Goal: Information Seeking & Learning: Obtain resource

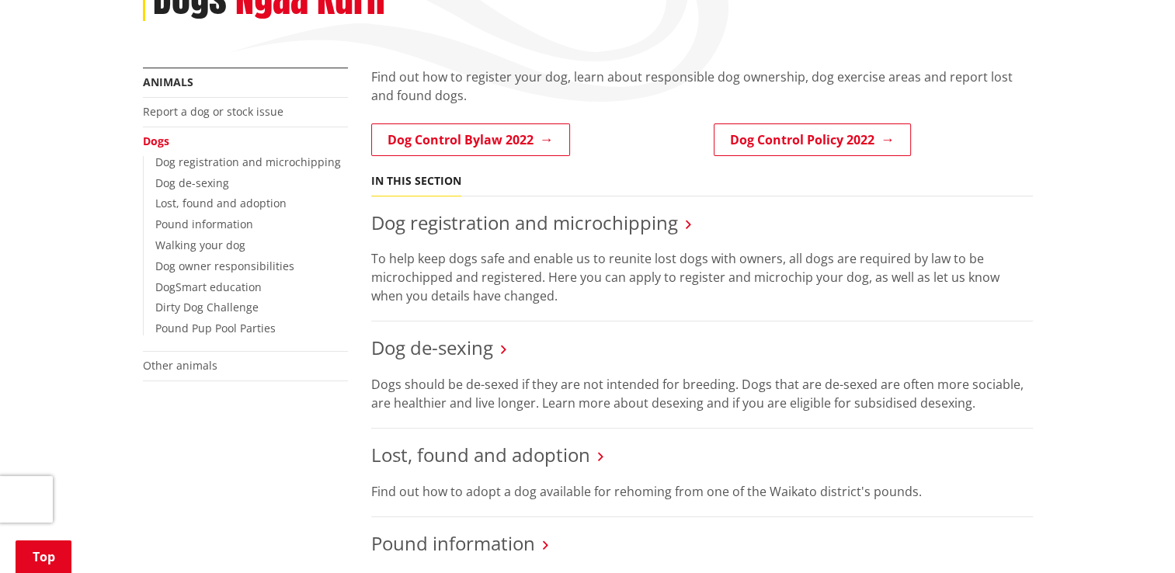
scroll to position [233, 0]
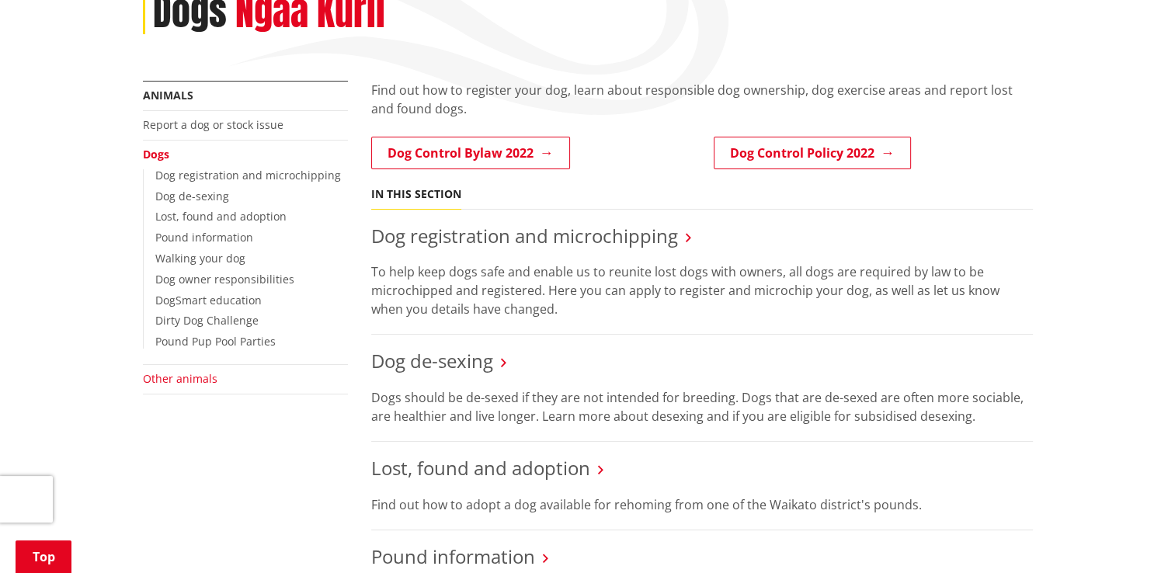
click at [190, 380] on link "Other animals" at bounding box center [180, 378] width 75 height 15
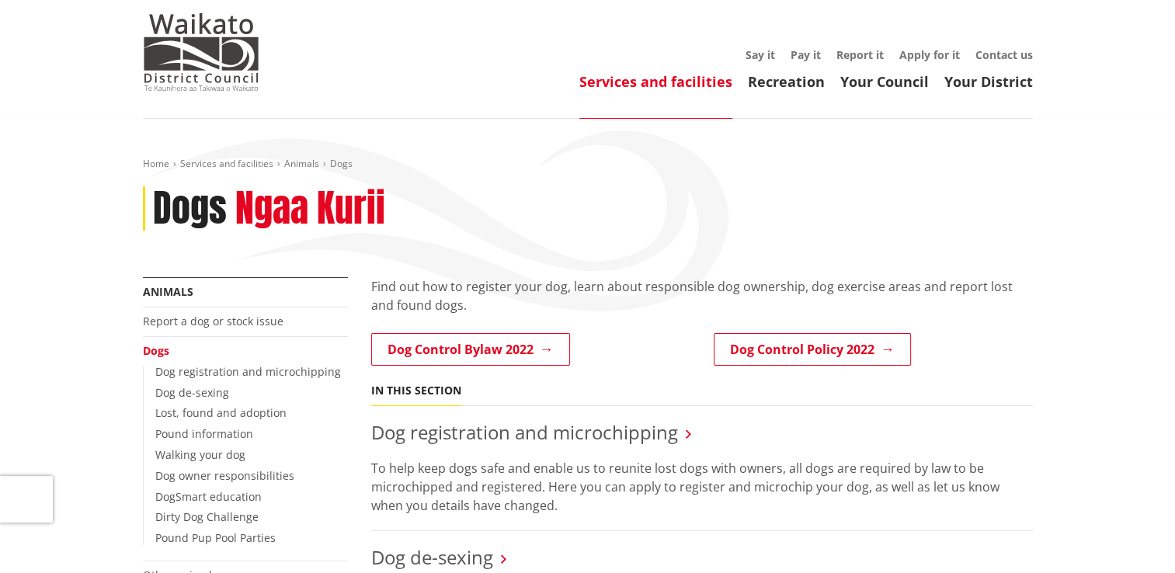
scroll to position [0, 0]
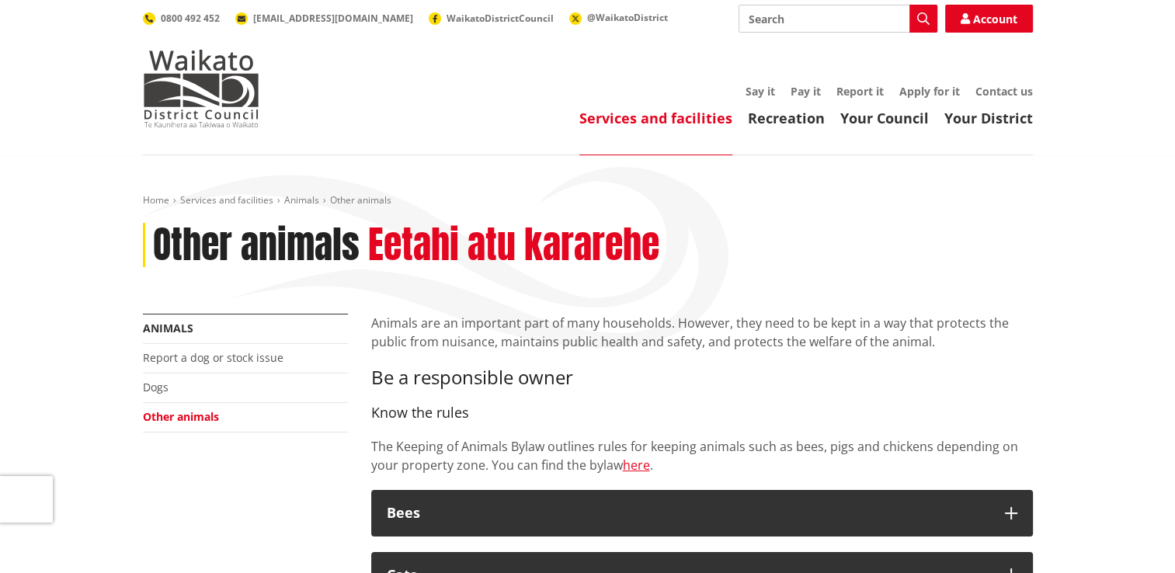
click at [320, 20] on span "[EMAIL_ADDRESS][DOMAIN_NAME]" at bounding box center [333, 18] width 160 height 13
click at [587, 18] on span "@WaikatoDistrict" at bounding box center [627, 17] width 81 height 13
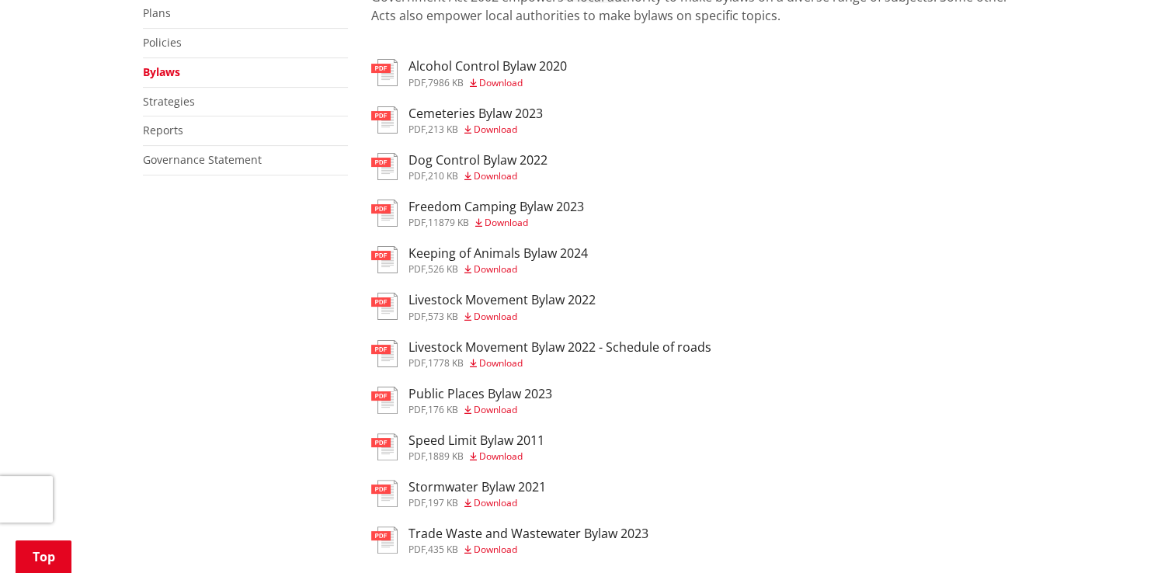
scroll to position [311, 0]
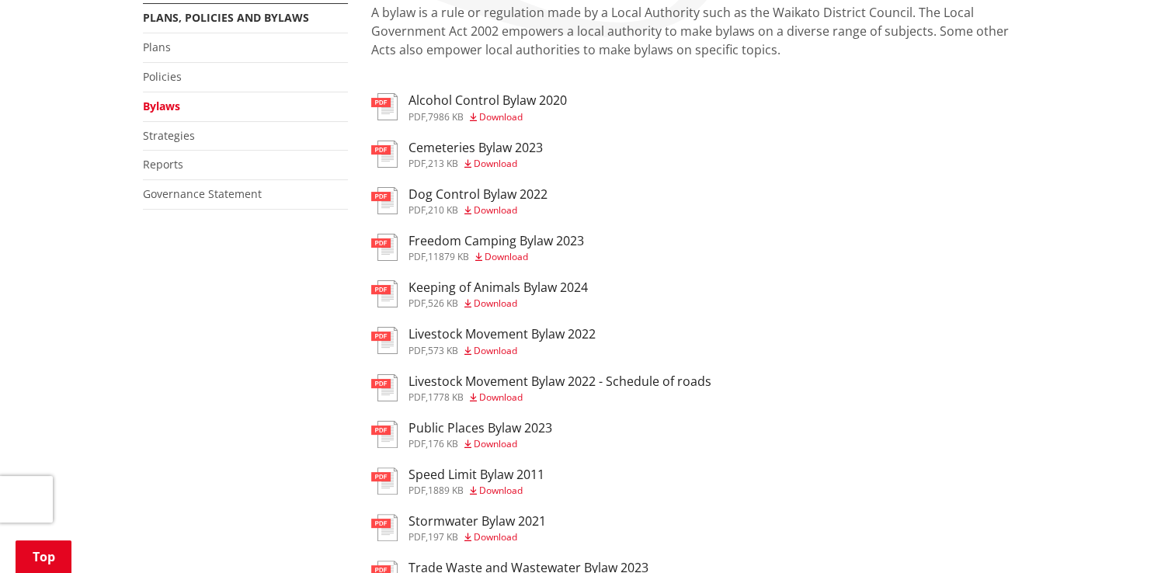
click at [500, 210] on span "Download" at bounding box center [495, 209] width 43 height 13
